Goal: Task Accomplishment & Management: Complete application form

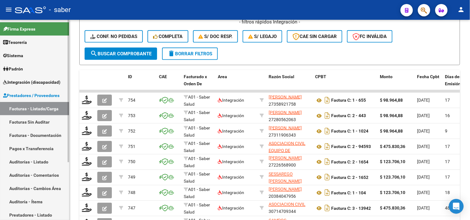
scroll to position [131, 0]
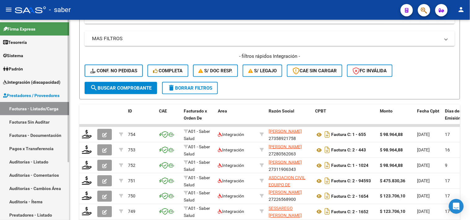
click at [26, 95] on span "Prestadores / Proveedores" at bounding box center [31, 95] width 56 height 7
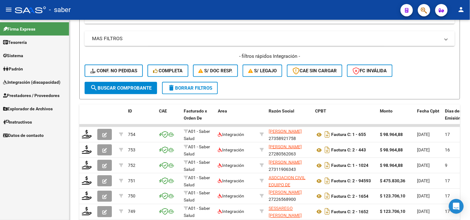
click at [33, 108] on span "Explorador de Archivos" at bounding box center [28, 109] width 50 height 7
click at [35, 94] on span "Prestadores / Proveedores" at bounding box center [31, 95] width 56 height 7
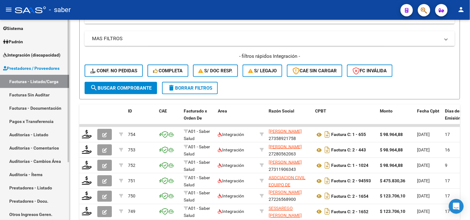
scroll to position [69, 0]
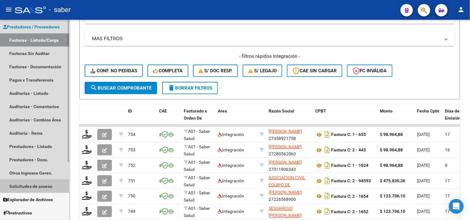
click at [32, 187] on link "Solicitudes de acceso" at bounding box center [34, 186] width 69 height 13
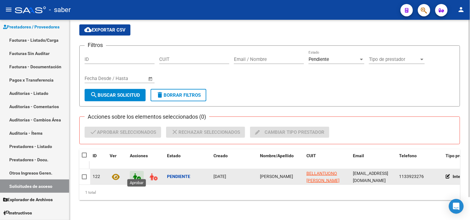
click at [137, 174] on icon at bounding box center [137, 177] width 8 height 7
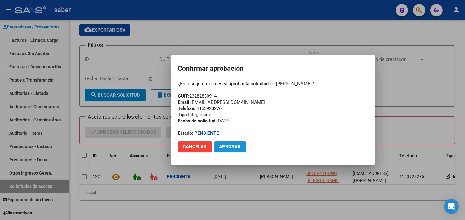
click at [241, 146] on button "Aprobar" at bounding box center [230, 147] width 32 height 11
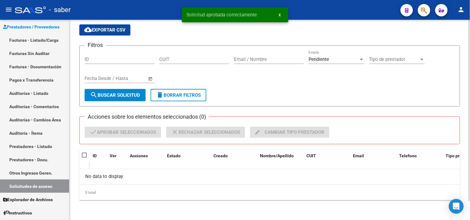
scroll to position [21, 0]
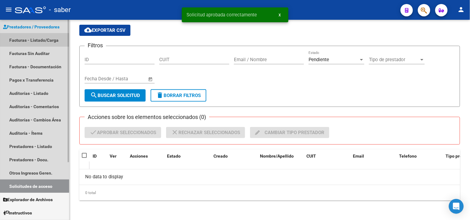
click at [25, 44] on link "Facturas - Listado/Carga" at bounding box center [34, 39] width 69 height 13
